Goal: Task Accomplishment & Management: Use online tool/utility

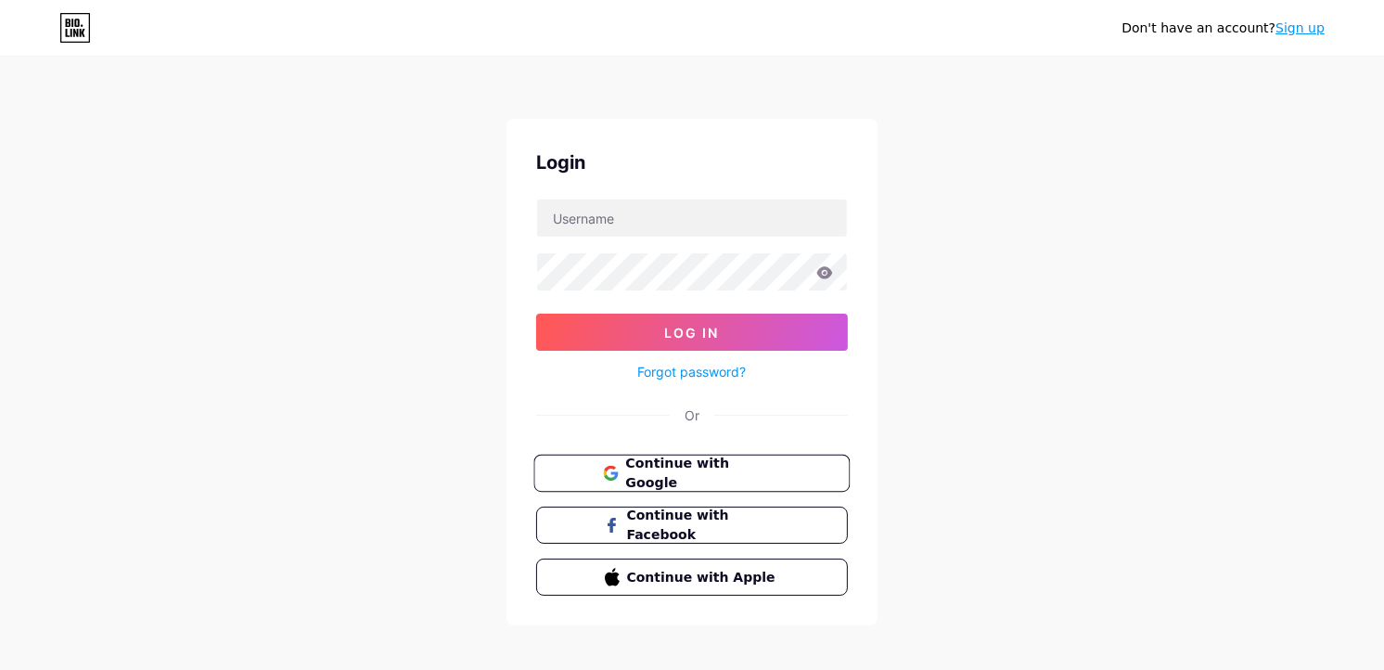
click at [729, 471] on span "Continue with Google" at bounding box center [702, 474] width 155 height 40
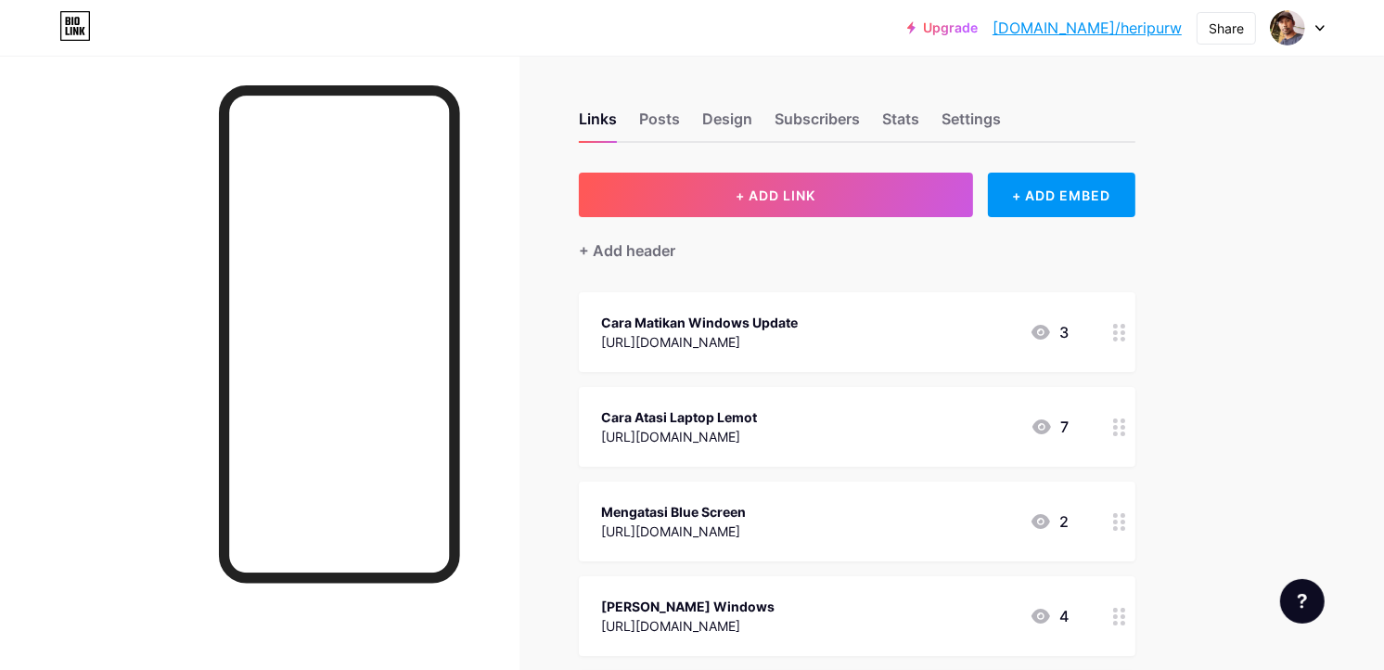
click at [1321, 22] on div at bounding box center [1298, 27] width 54 height 33
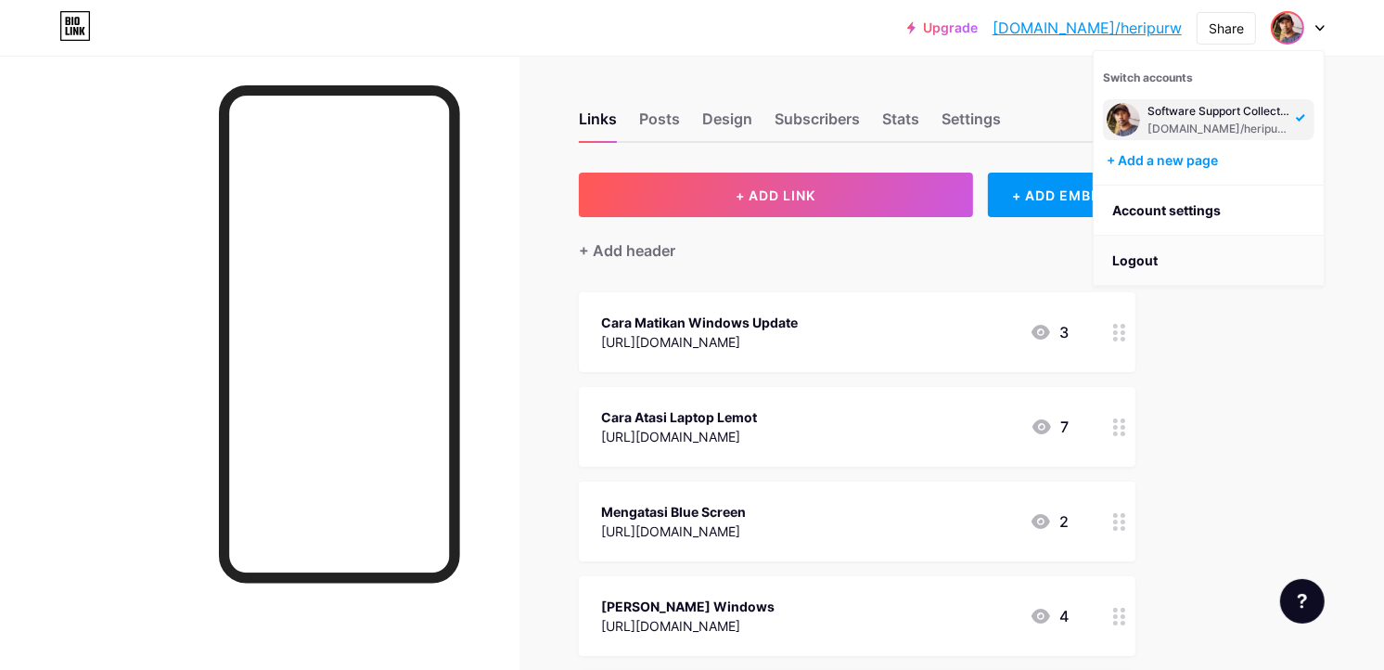
click at [1175, 267] on li "Logout" at bounding box center [1209, 261] width 230 height 50
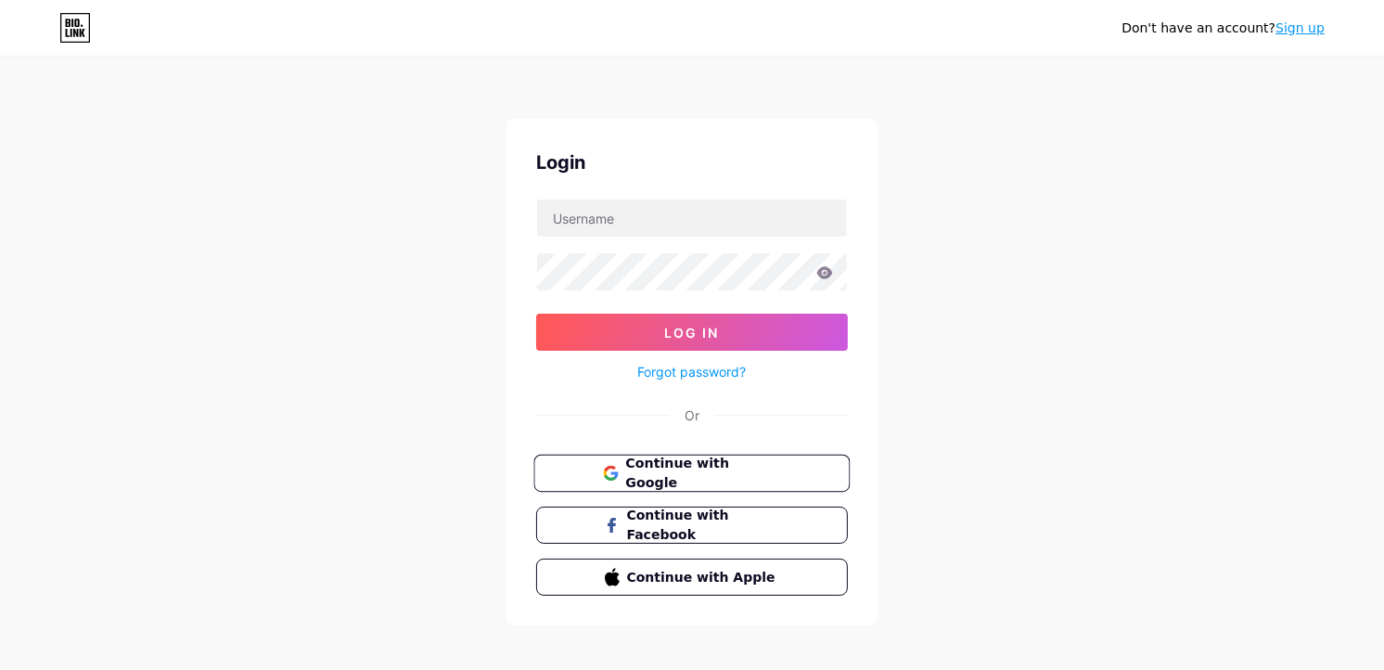
click at [801, 473] on button "Continue with Google" at bounding box center [691, 474] width 316 height 38
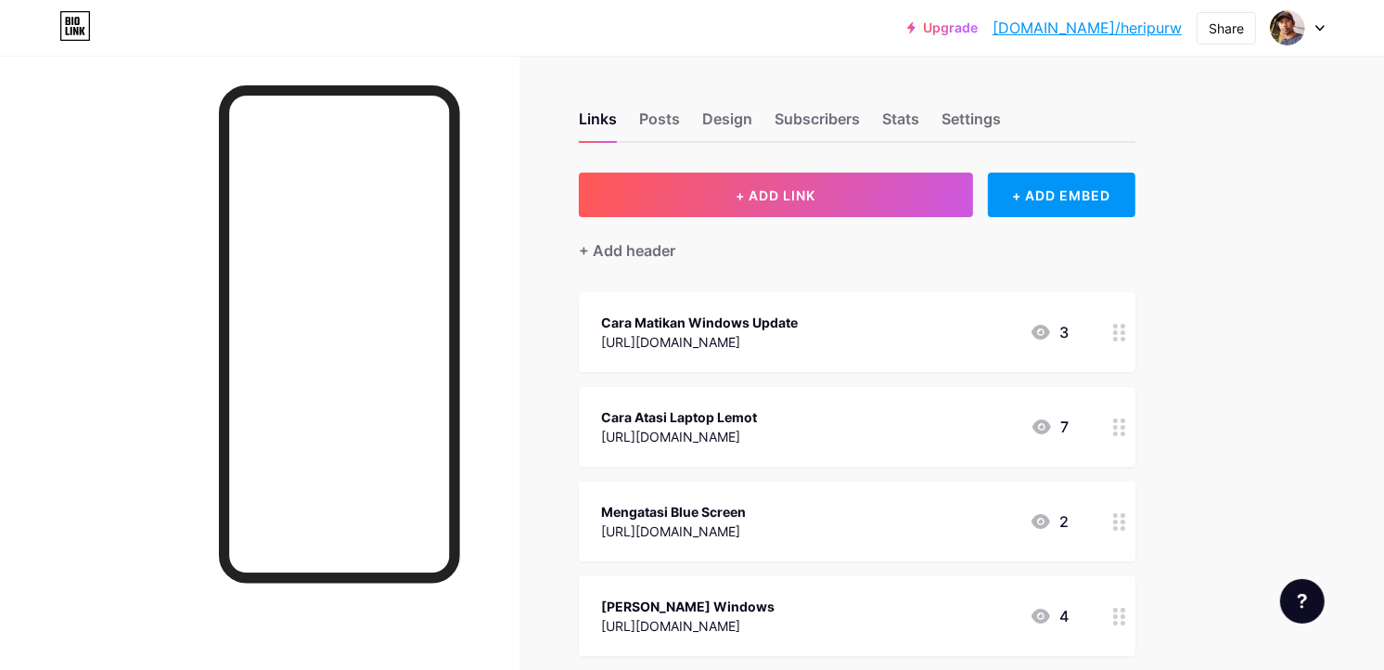
click at [1318, 25] on icon at bounding box center [1319, 28] width 9 height 6
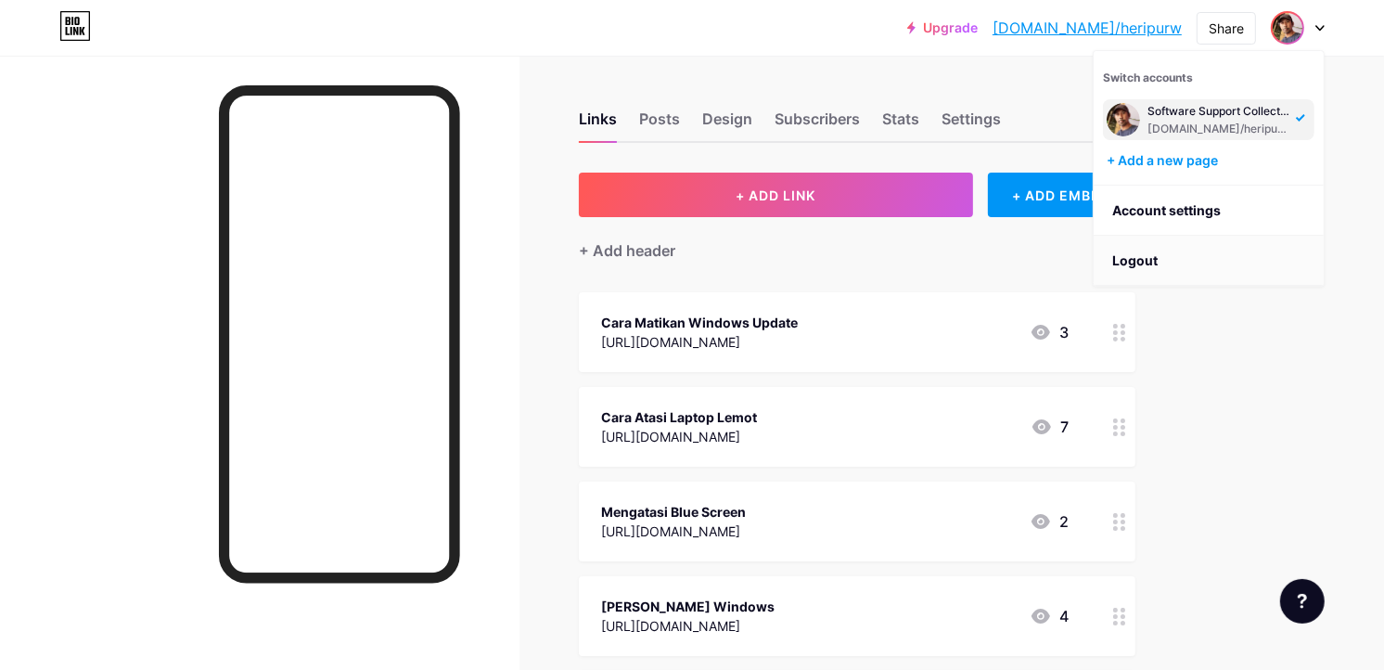
click at [1136, 272] on li "Logout" at bounding box center [1209, 261] width 230 height 50
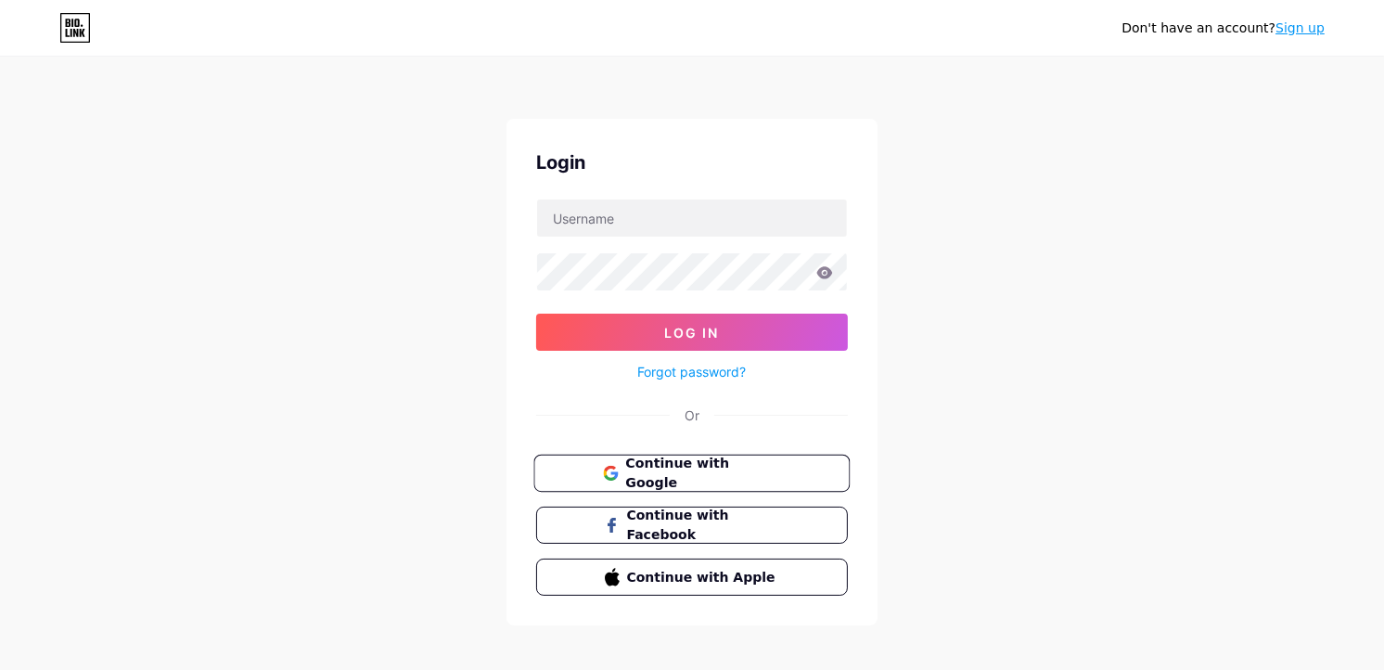
click at [764, 468] on span "Continue with Google" at bounding box center [702, 474] width 155 height 40
click at [828, 475] on button "Continue with Google" at bounding box center [691, 474] width 316 height 38
click at [699, 180] on div "Login Log In Forgot password? Or Continue with Google Continue with Facebook Co…" at bounding box center [691, 372] width 371 height 506
click at [724, 474] on span "Continue with Google" at bounding box center [702, 474] width 155 height 40
click at [587, 477] on button "Continue with Google" at bounding box center [691, 474] width 316 height 38
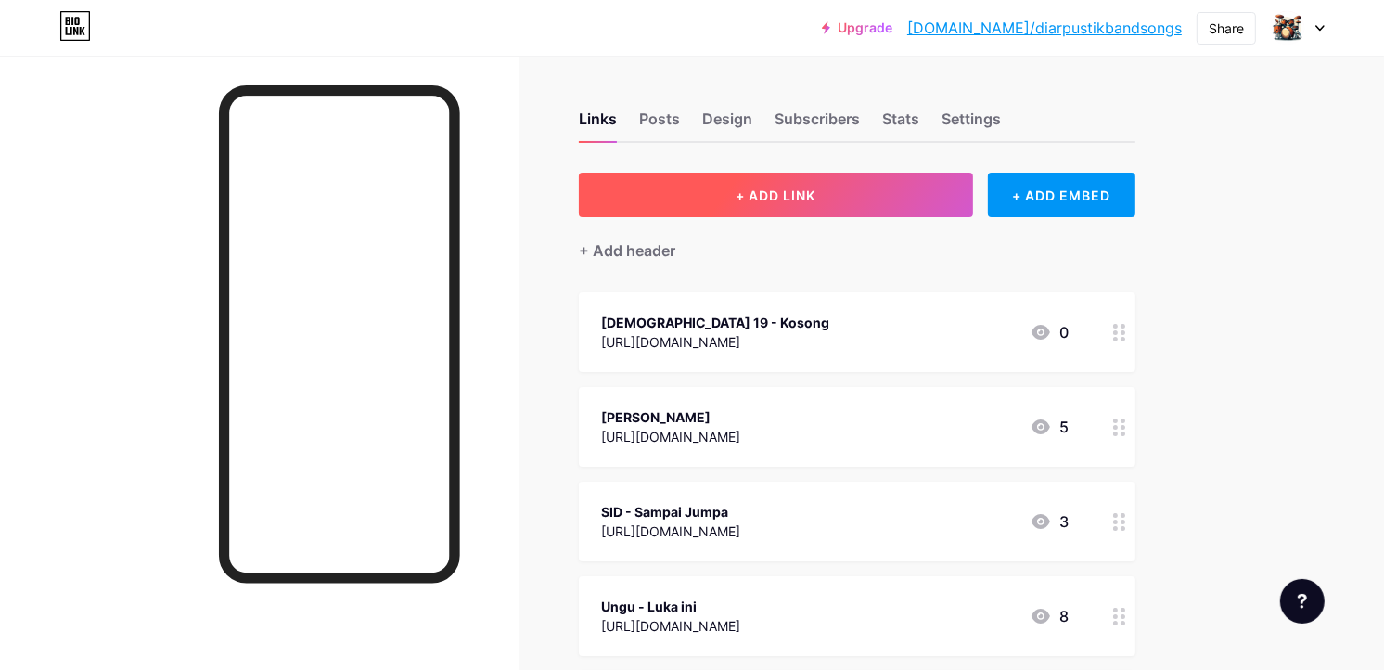
click at [864, 202] on button "+ ADD LINK" at bounding box center [776, 195] width 394 height 45
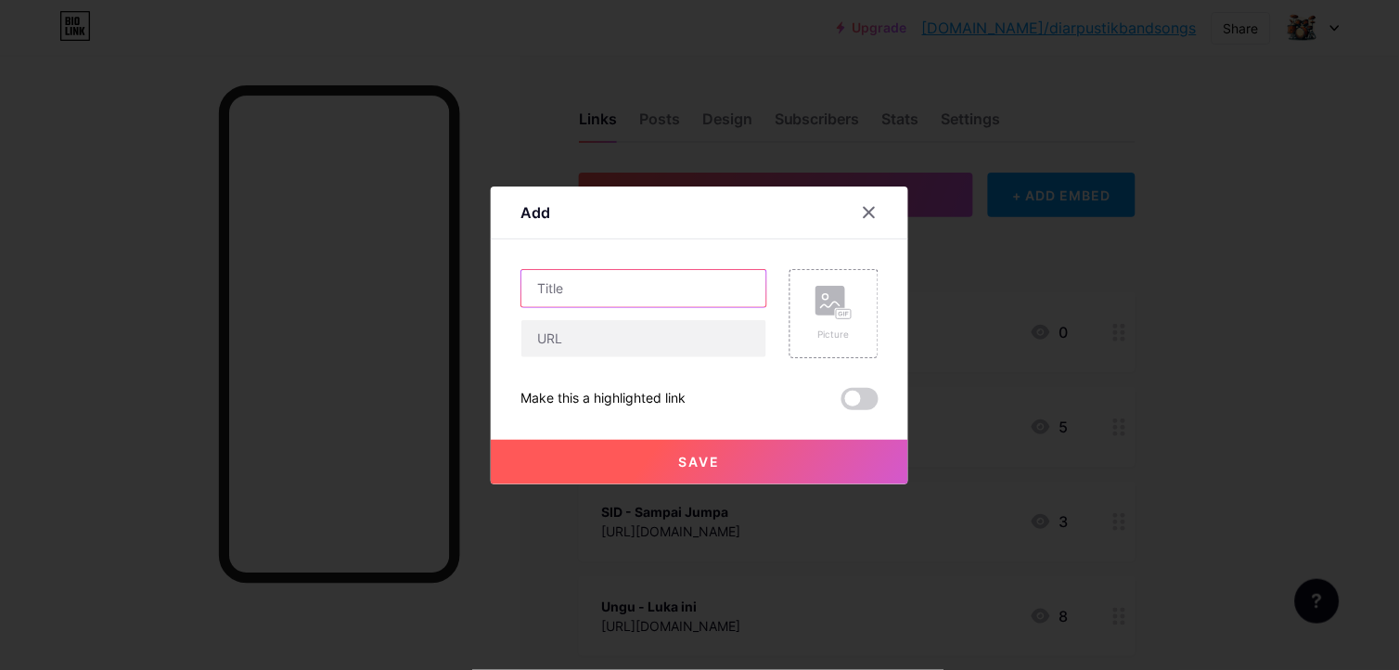
click at [599, 271] on input "text" at bounding box center [643, 288] width 245 height 37
click at [575, 346] on input "text" at bounding box center [643, 338] width 245 height 37
paste input "https://www.chordtela.com/2014/12/andra-and-backbone-hitamku.html"
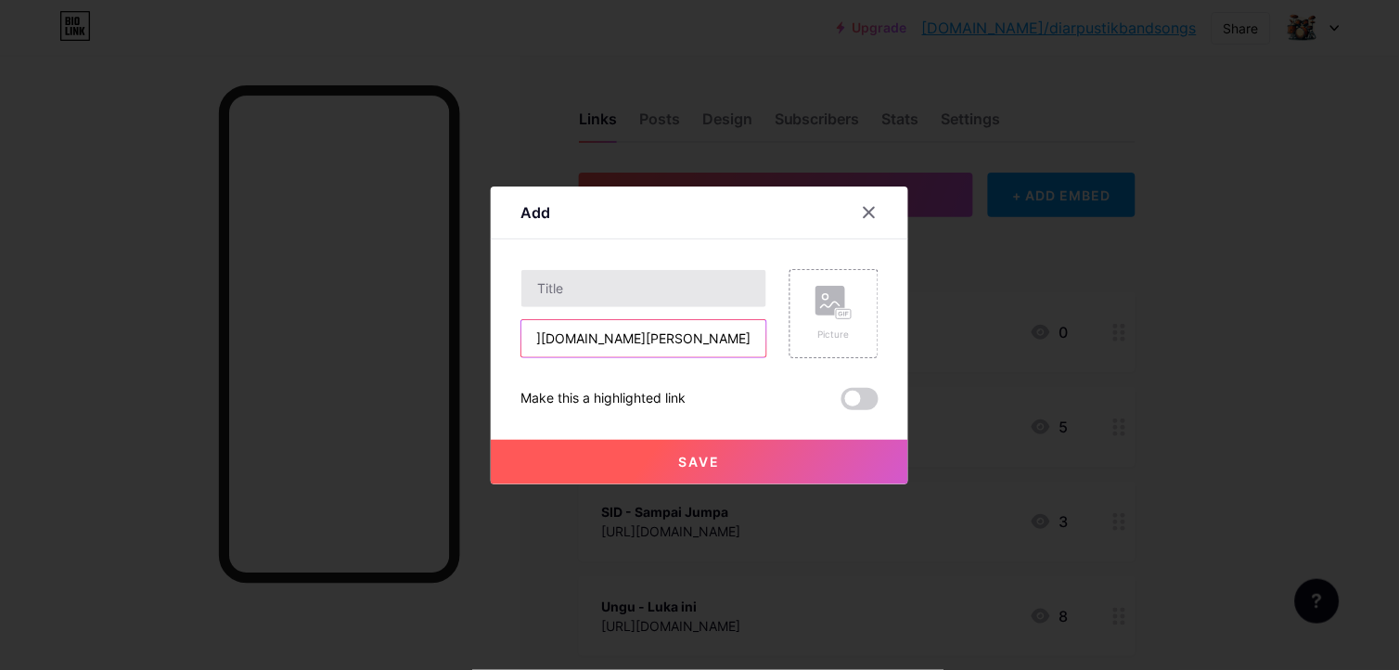
type input "https://www.chordtela.com/2014/12/andra-and-backbone-hitamku.html"
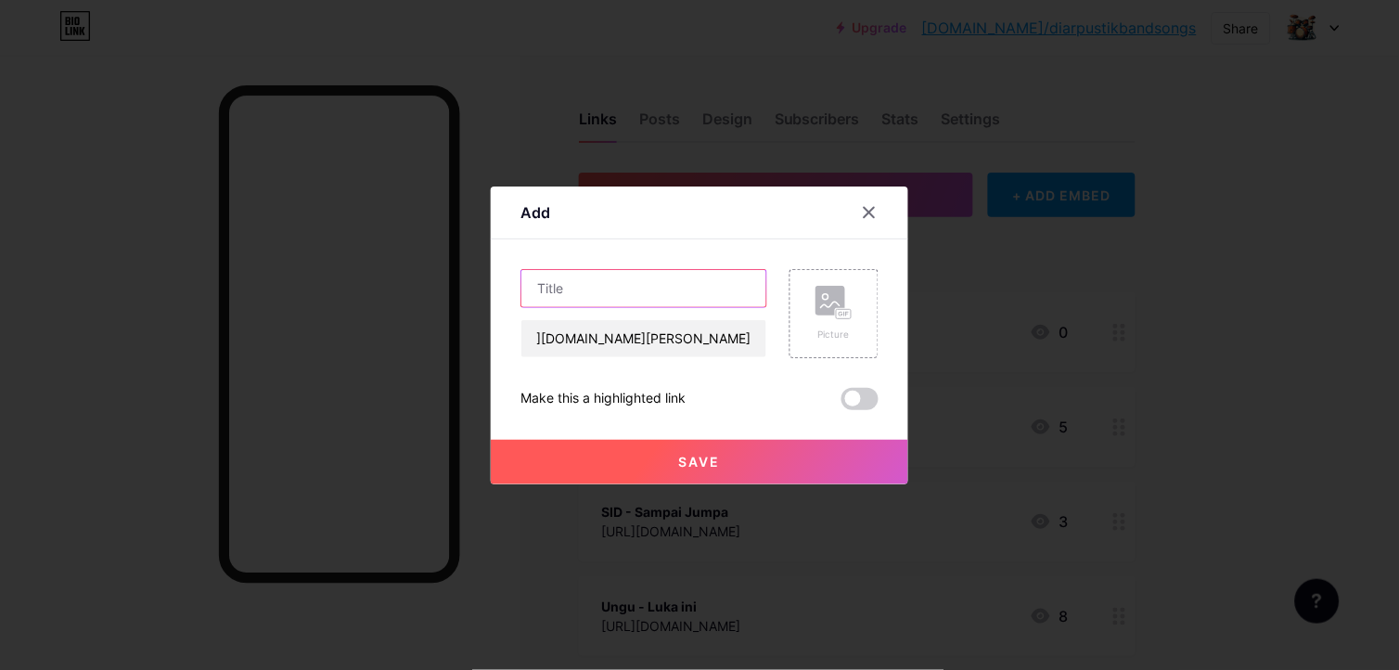
click at [605, 294] on input "text" at bounding box center [643, 288] width 245 height 37
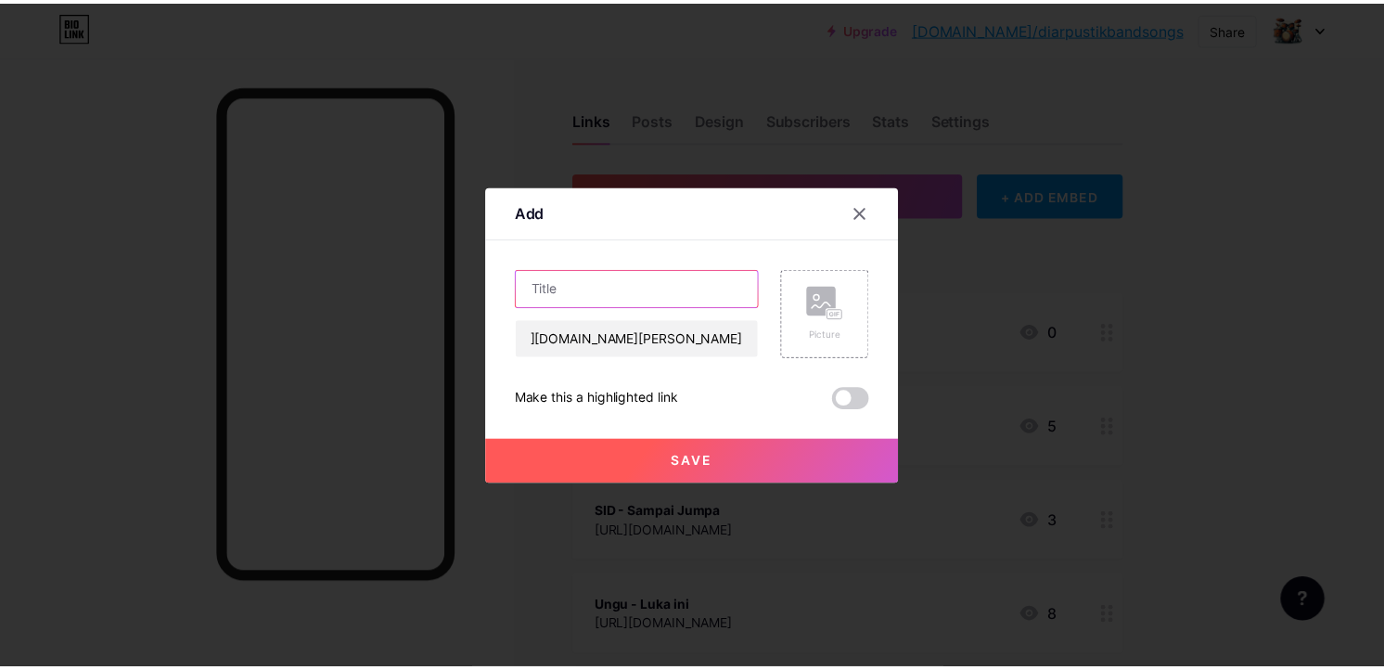
scroll to position [0, 0]
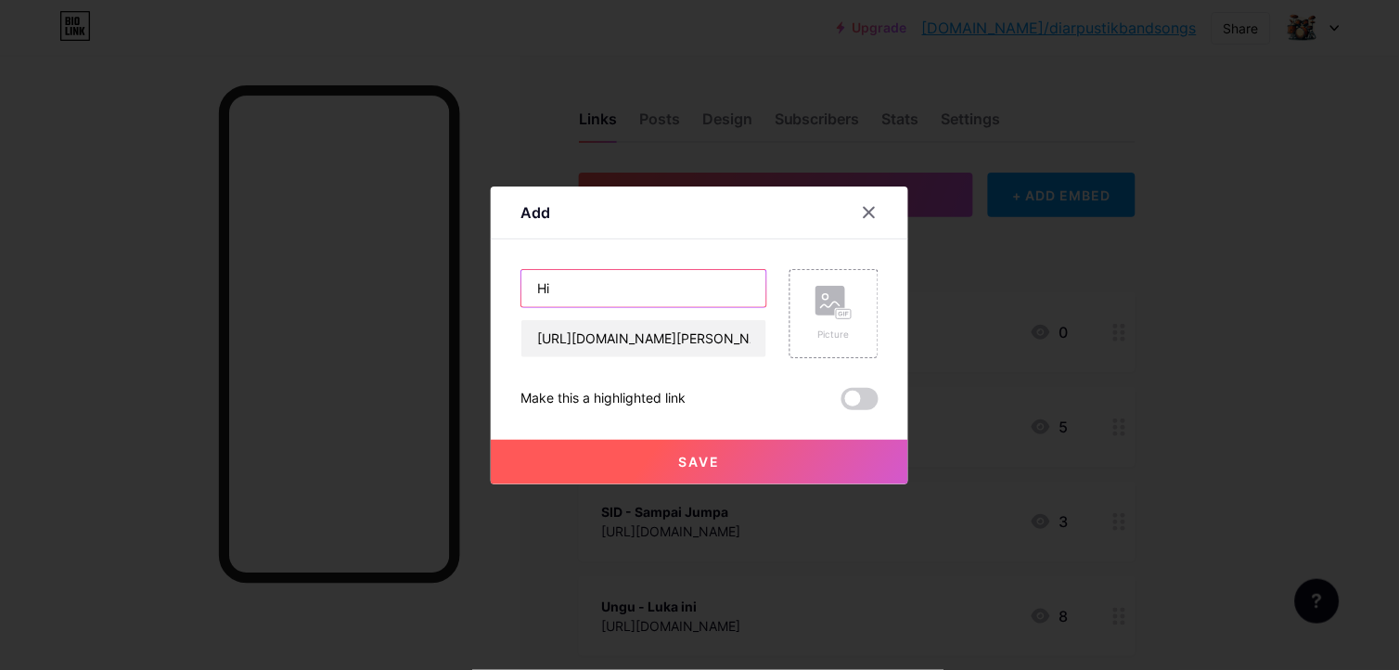
type input "H"
type input "Andrabackbone - Hitamku"
click at [761, 468] on button "Save" at bounding box center [699, 462] width 417 height 45
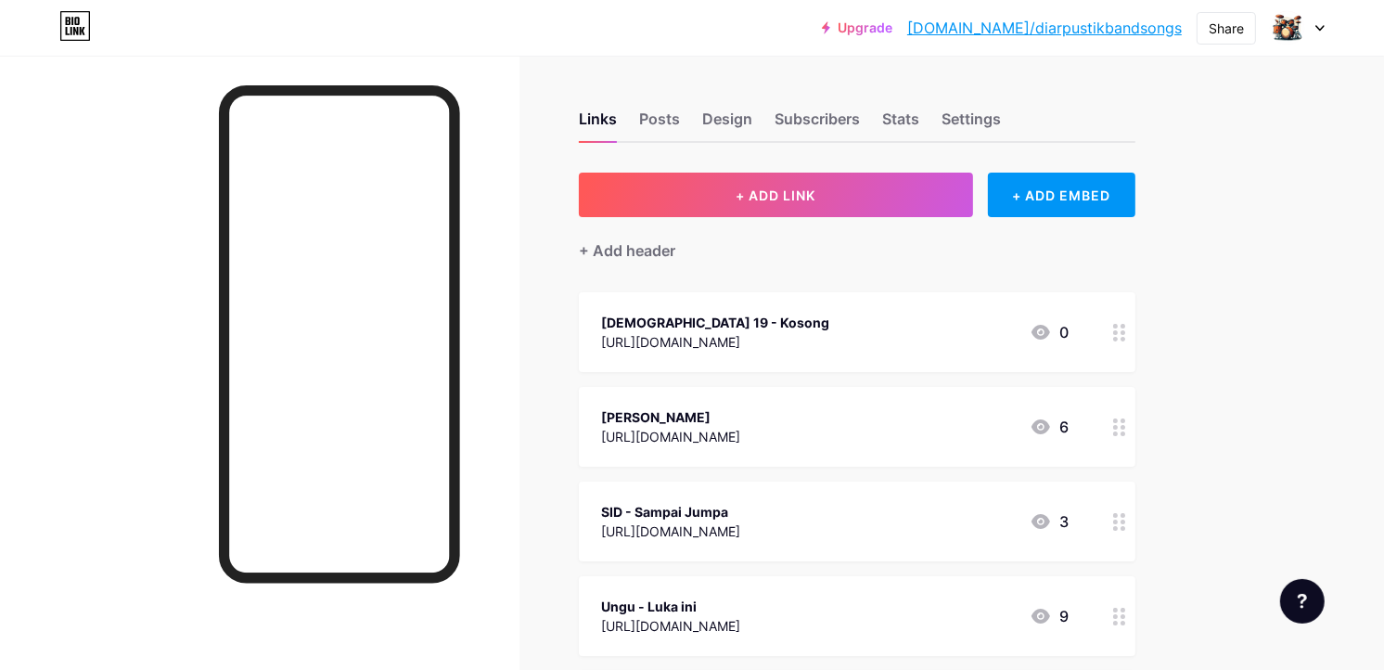
click at [1327, 41] on div "Upgrade bio.link/diarpu... bio.link/diarpustikbandsongs Share Switch accounts D…" at bounding box center [692, 27] width 1384 height 33
click at [1323, 31] on icon at bounding box center [1319, 28] width 9 height 6
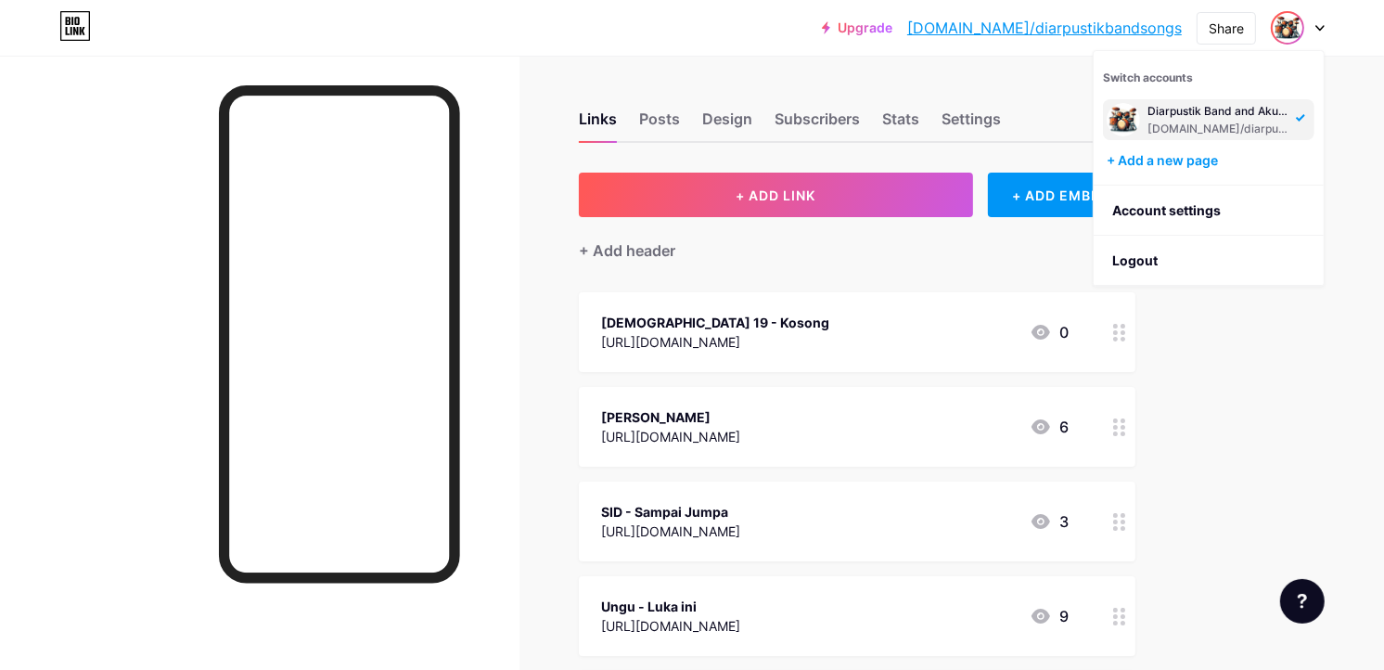
drag, startPoint x: 1248, startPoint y: 406, endPoint x: 1158, endPoint y: 313, distance: 129.9
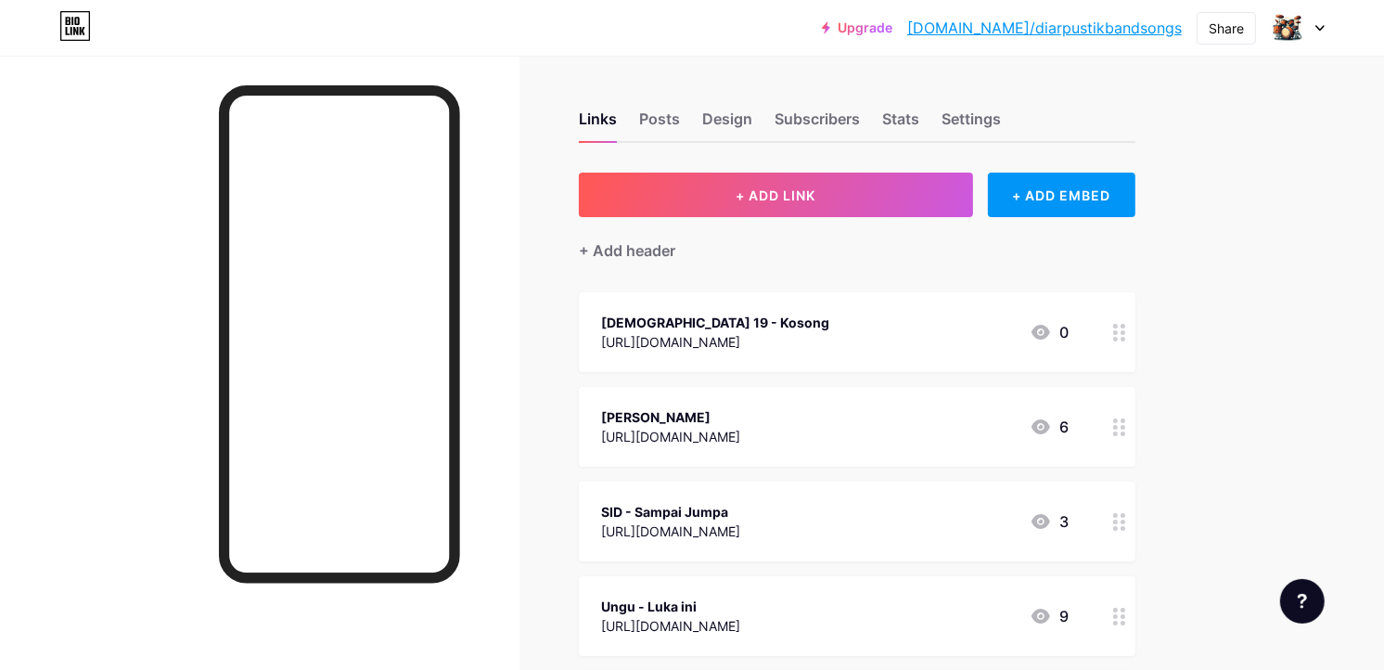
click at [1325, 21] on div "Upgrade bio.link/diarpu... bio.link/diarpustikbandsongs Share Switch accounts D…" at bounding box center [692, 27] width 1384 height 33
click at [1313, 33] on div at bounding box center [1298, 27] width 54 height 33
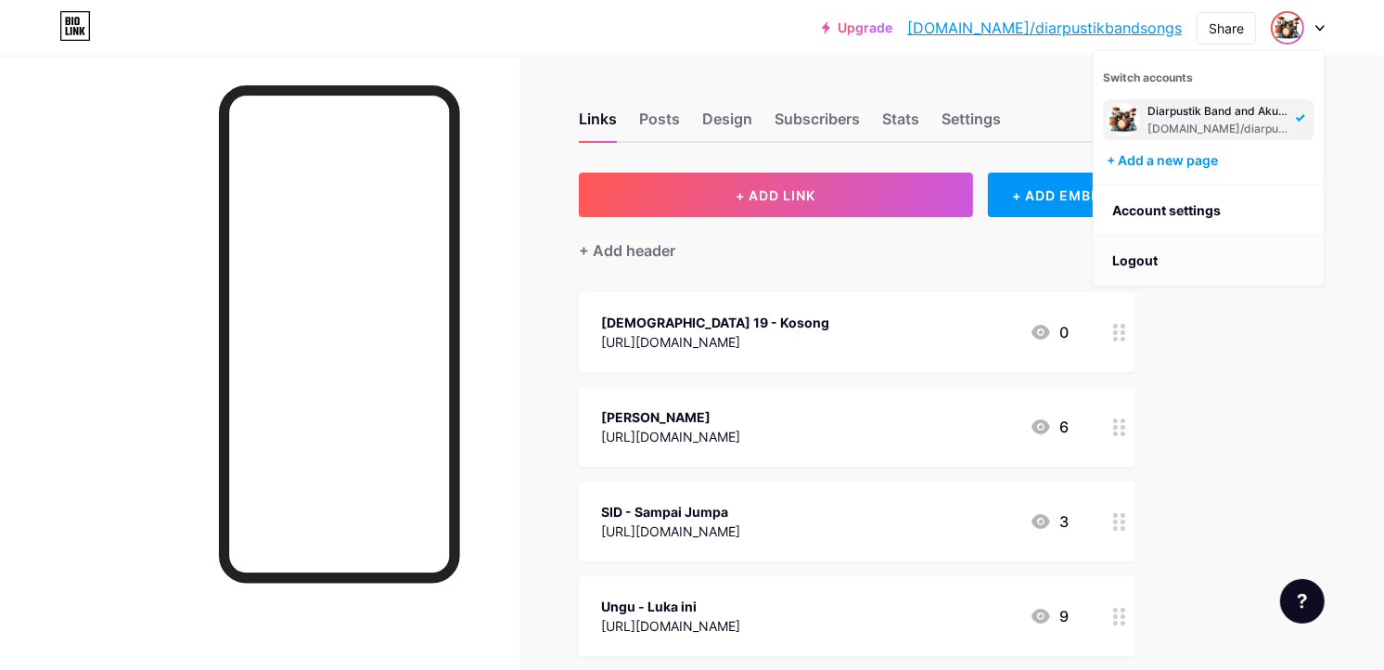
click at [1144, 270] on li "Logout" at bounding box center [1209, 261] width 230 height 50
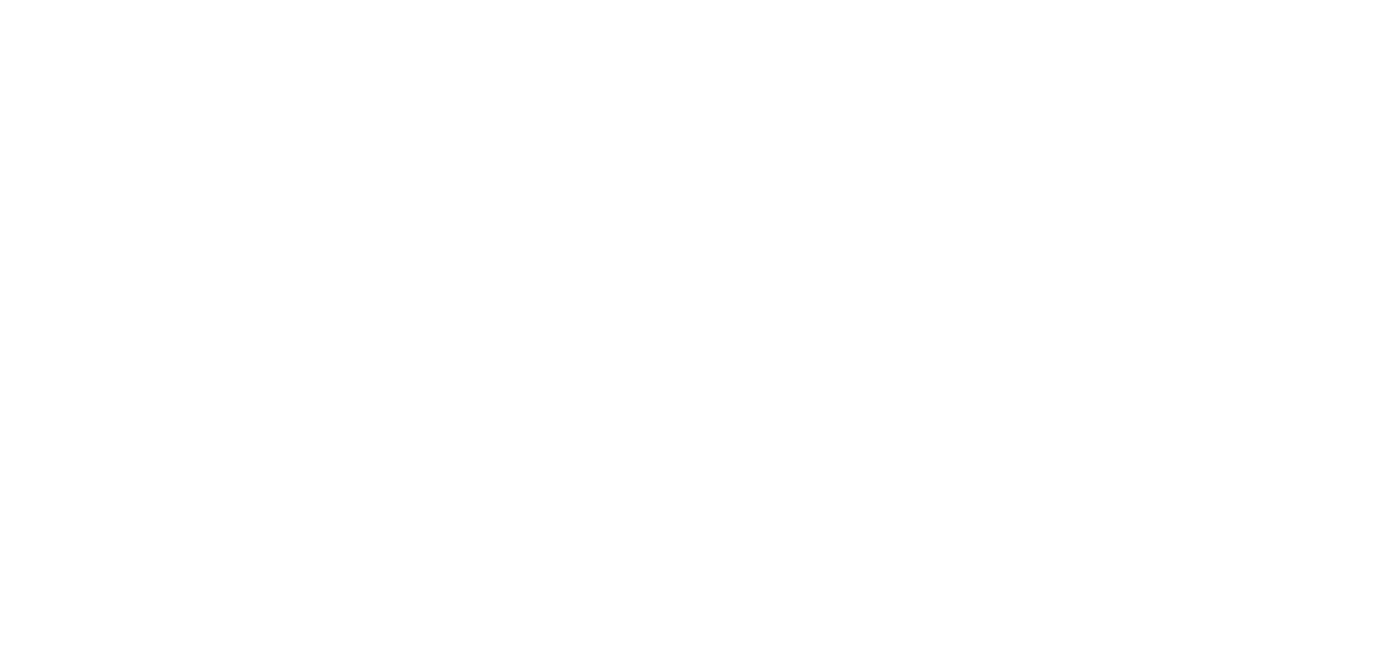
click at [1150, 0] on html at bounding box center [699, 0] width 1399 height 0
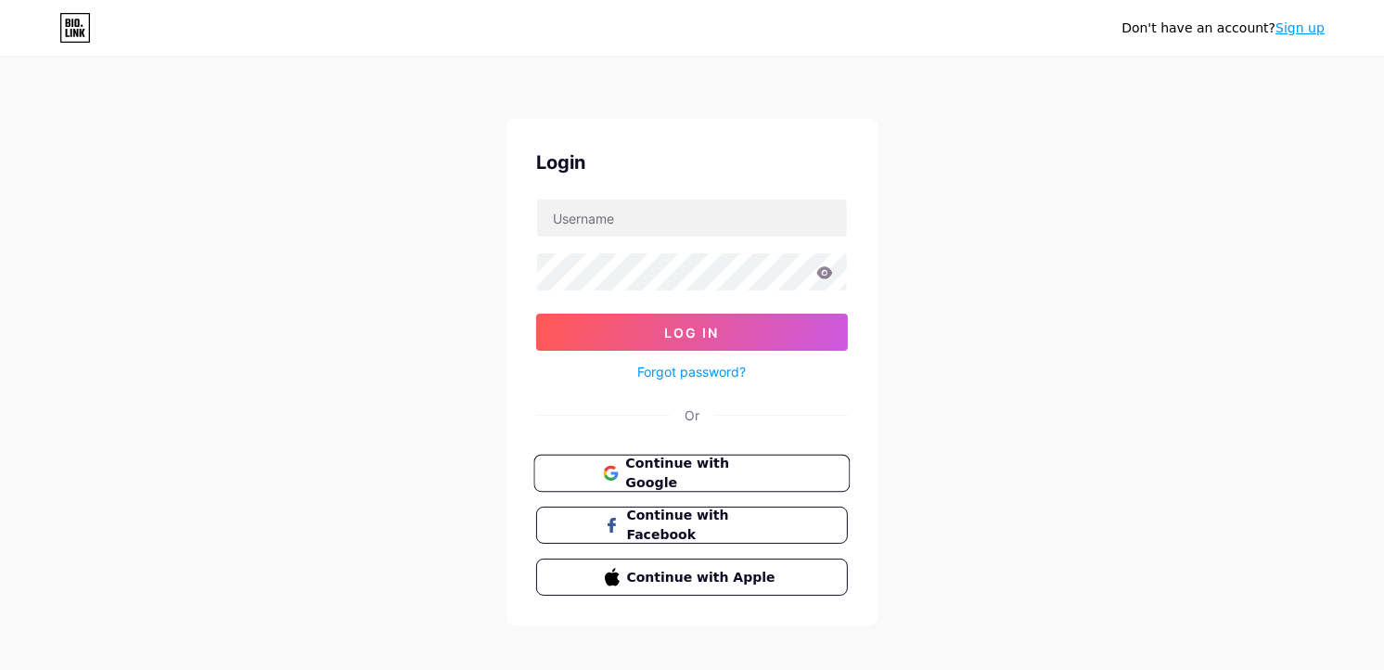
click at [745, 478] on span "Continue with Google" at bounding box center [702, 474] width 155 height 40
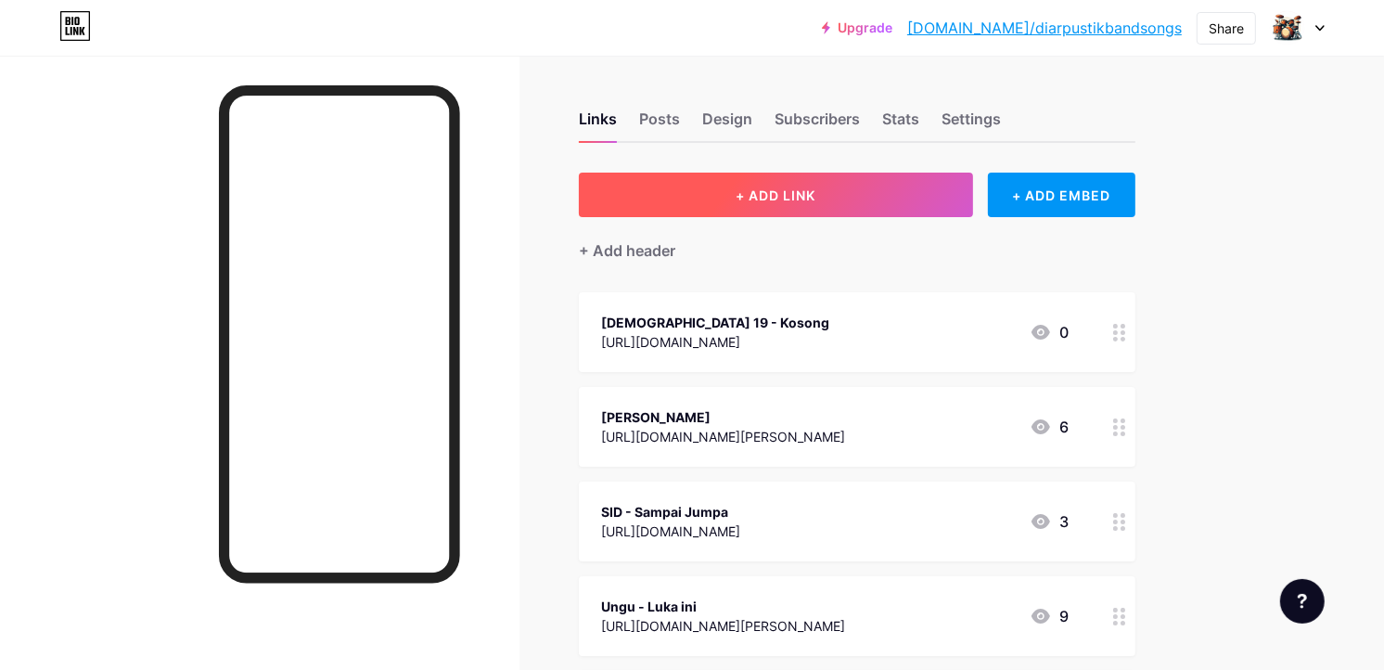
click at [712, 195] on button "+ ADD LINK" at bounding box center [776, 195] width 394 height 45
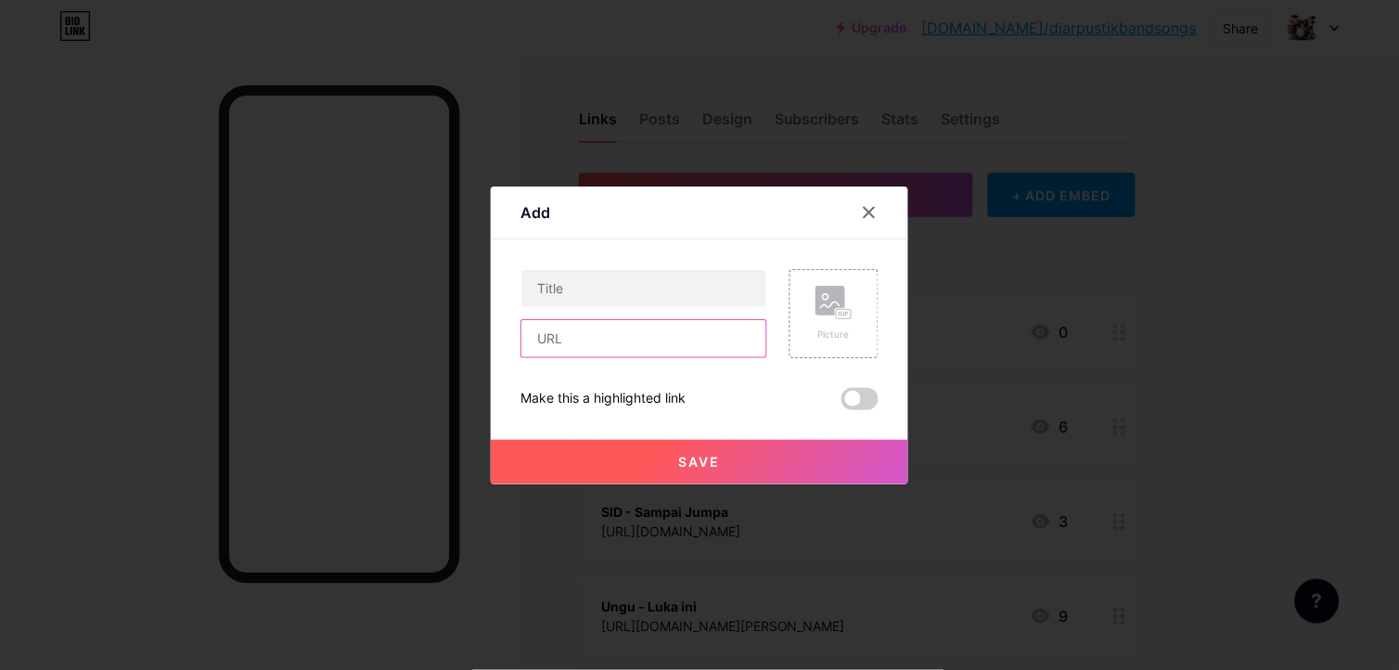
click at [605, 347] on input "text" at bounding box center [643, 338] width 245 height 37
paste input "https://www.chordtela.com/2014/10/peterpan-aku-dan-bintang.html"
type input "https://www.chordtela.com/2014/10/peterpan-aku-dan-bintang.html"
click at [601, 283] on input "text" at bounding box center [643, 288] width 245 height 37
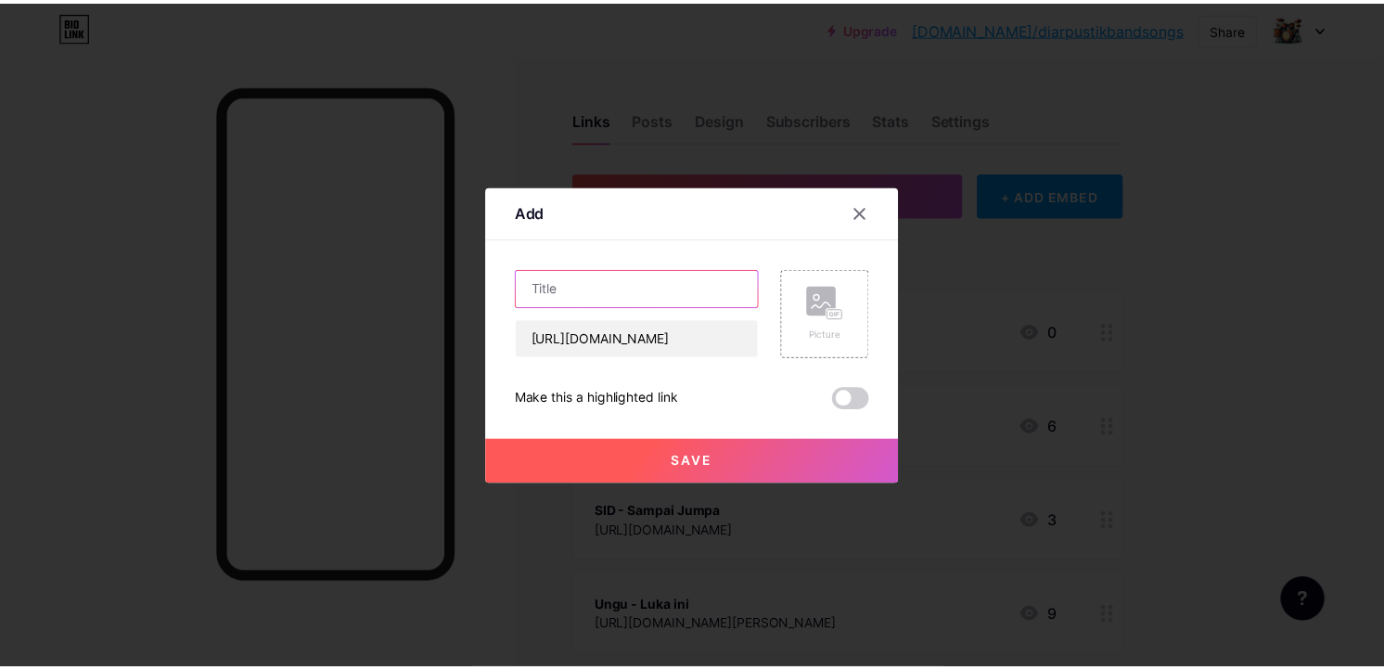
scroll to position [0, 0]
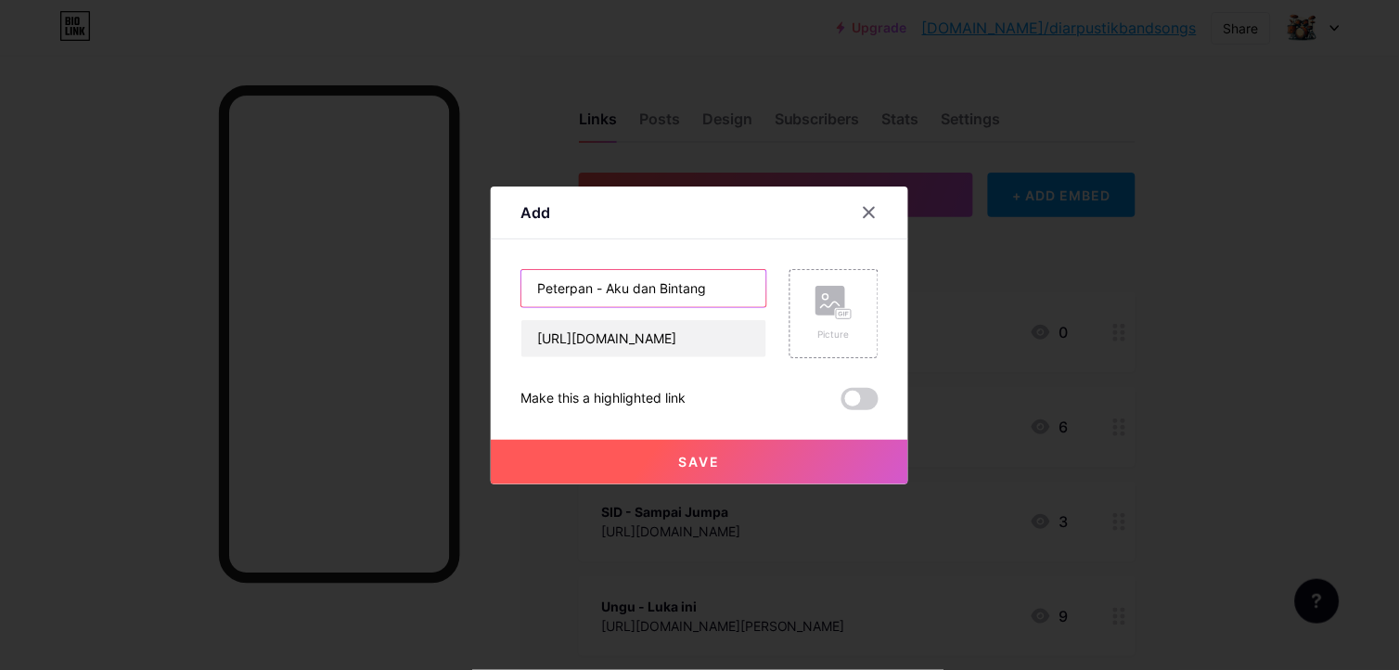
type input "Peterpan - Aku dan Bintang"
click at [759, 460] on button "Save" at bounding box center [699, 462] width 417 height 45
